Goal: Information Seeking & Learning: Learn about a topic

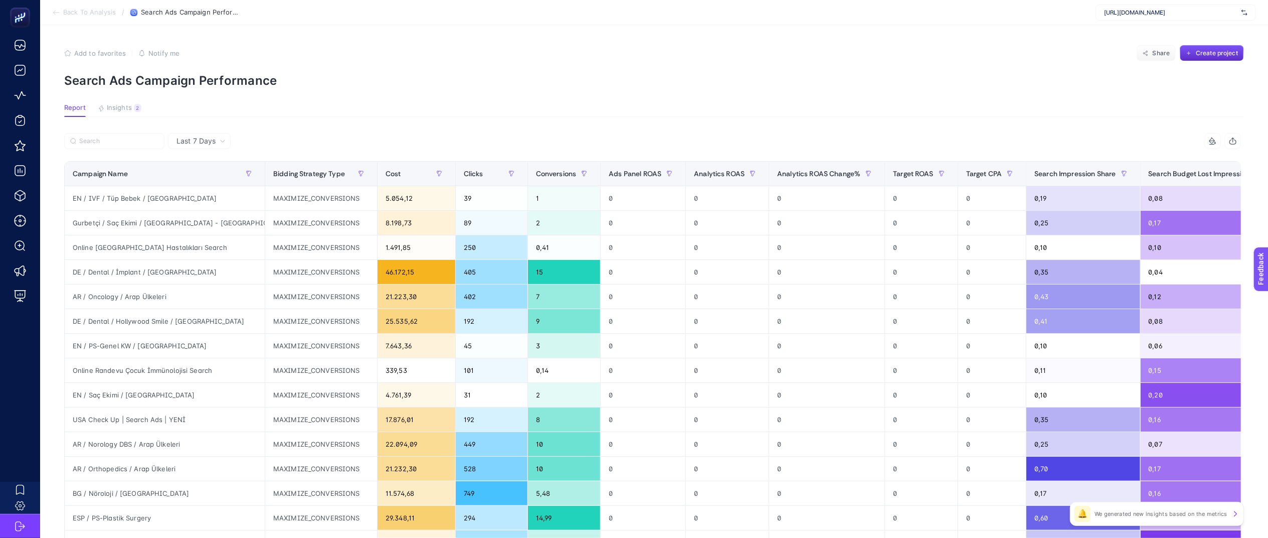
scroll to position [0, 13]
click at [771, 104] on section "Report Insights 2 We generated new insights based on the metrics" at bounding box center [654, 110] width 1180 height 13
click at [770, 86] on p "Search Ads Campaign Performance" at bounding box center [654, 80] width 1180 height 15
click at [787, 64] on section "Add to favorites false Notify me Share Create project Search Ads Campaign Perfo…" at bounding box center [654, 66] width 1180 height 43
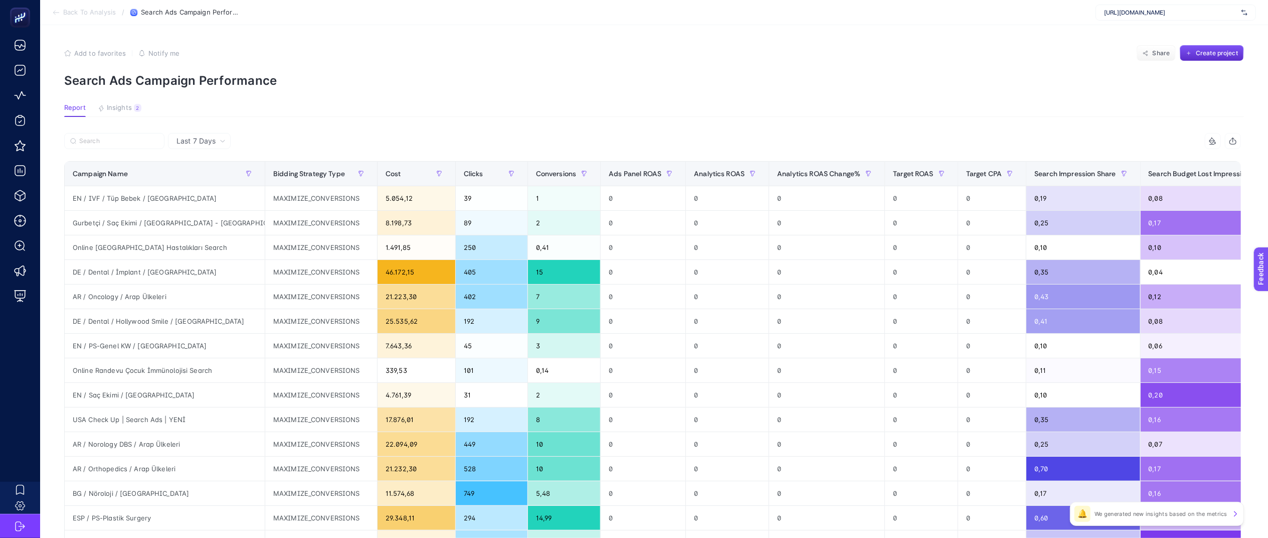
click at [777, 72] on section "Add to favorites false Notify me Share Create project Search Ads Campaign Perfo…" at bounding box center [654, 66] width 1180 height 43
click at [776, 72] on section "Add to favorites false Notify me Share Create project Search Ads Campaign Perfo…" at bounding box center [654, 66] width 1180 height 43
click at [666, 86] on p "Search Ads Campaign Performance" at bounding box center [654, 80] width 1180 height 15
click at [701, 76] on p "Search Ads Campaign Performance" at bounding box center [654, 80] width 1180 height 15
click at [747, 60] on div "Add to favorites false Notify me Share Create project" at bounding box center [654, 53] width 1180 height 16
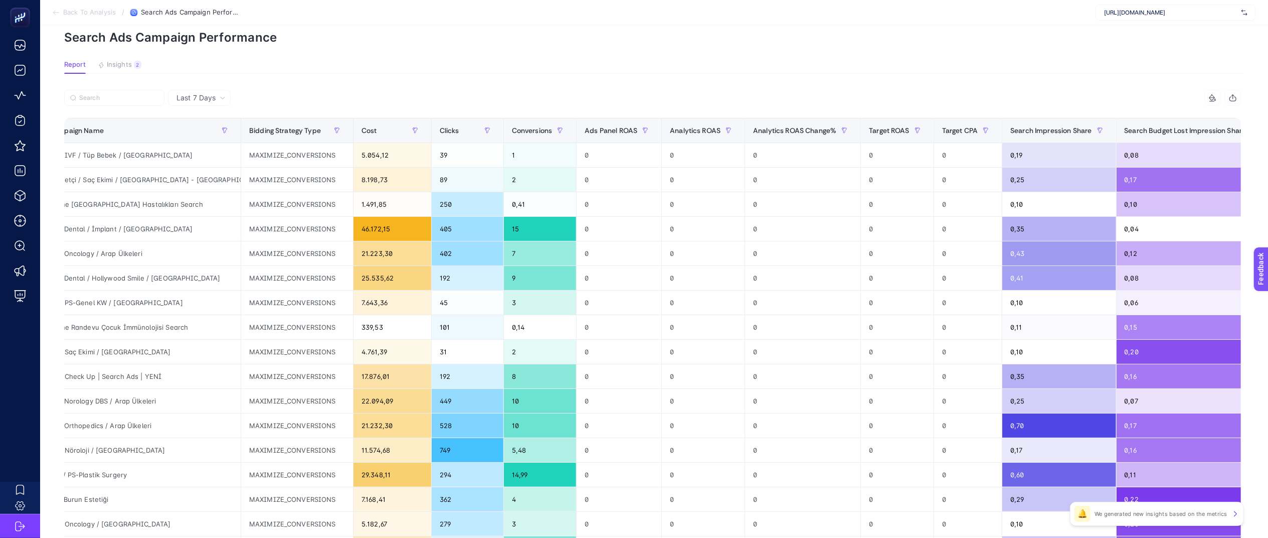
scroll to position [0, 0]
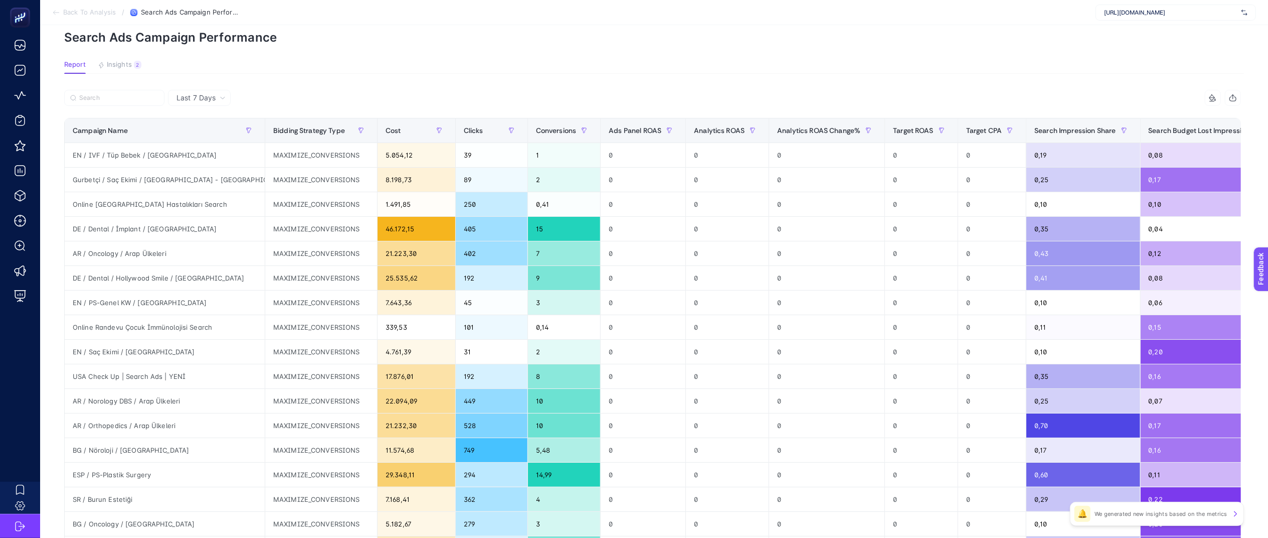
click at [451, 40] on p "Search Ads Campaign Performance" at bounding box center [654, 37] width 1180 height 15
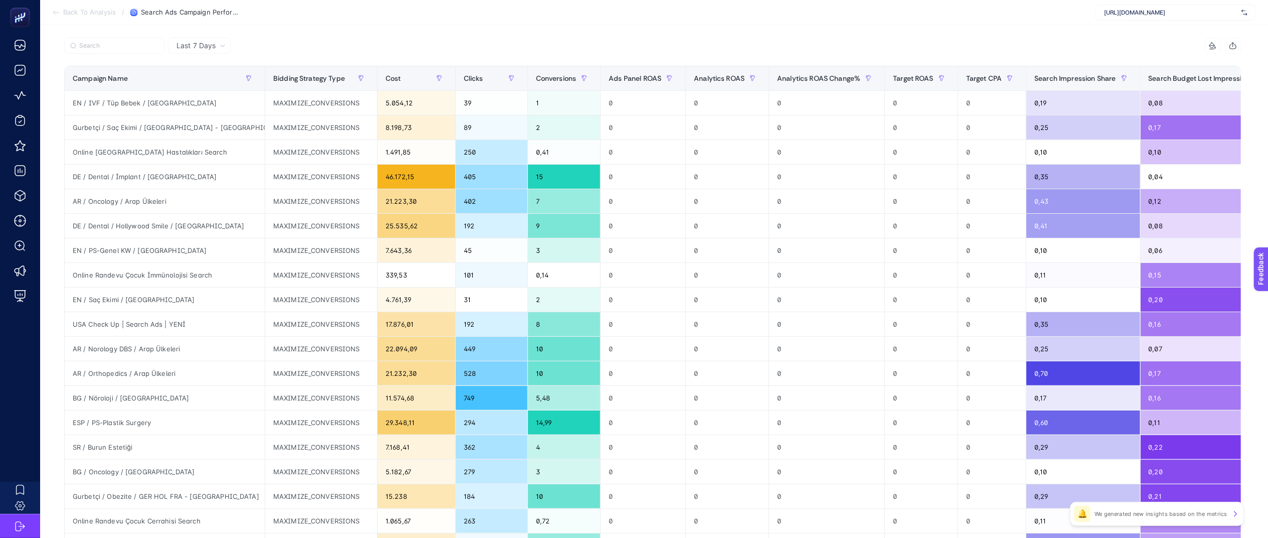
scroll to position [0, 13]
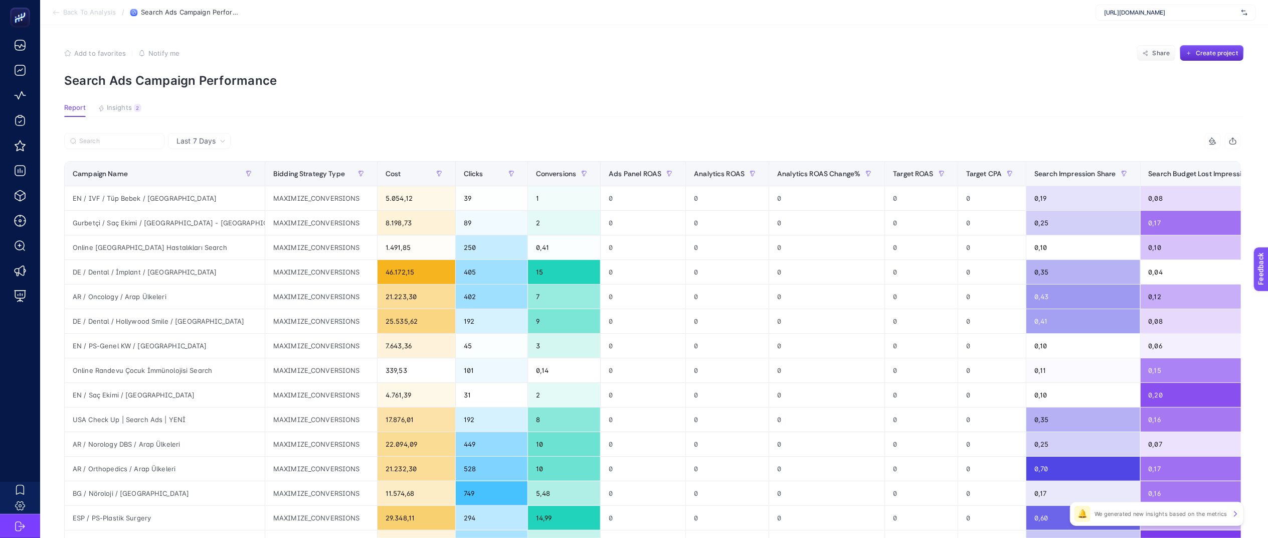
click at [861, 79] on p "Search Ads Campaign Performance" at bounding box center [654, 80] width 1180 height 15
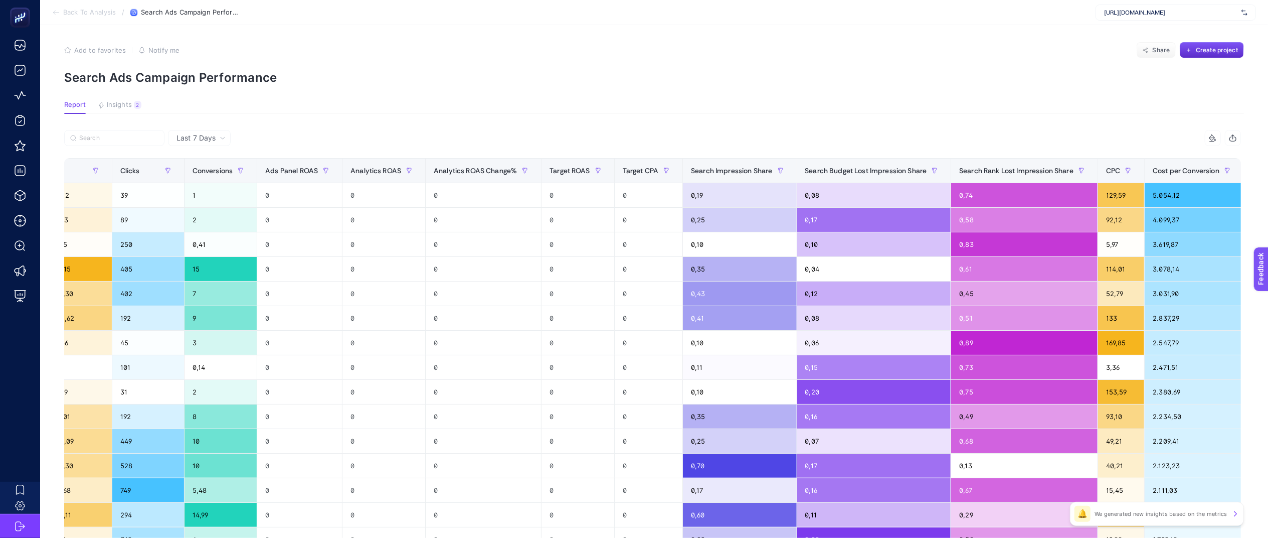
scroll to position [0, 0]
